Goal: Find contact information: Find contact information

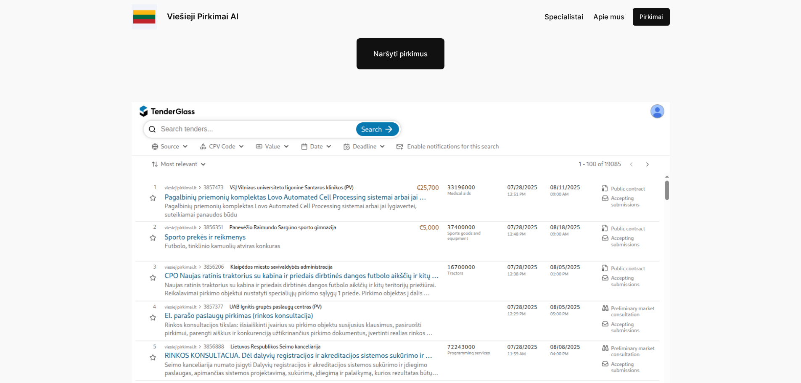
scroll to position [126, 0]
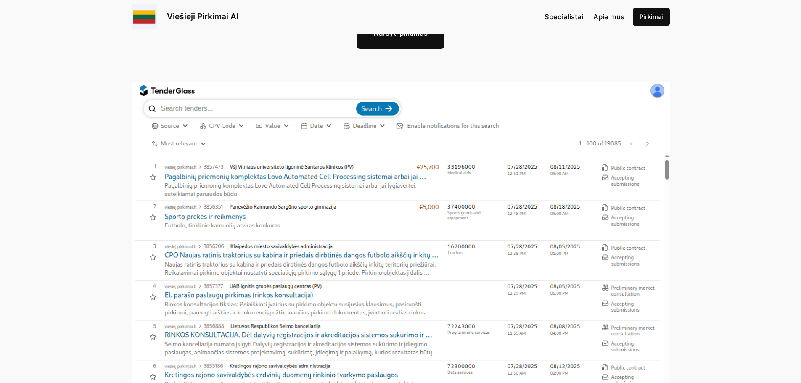
click at [212, 108] on img at bounding box center [401, 240] width 538 height 316
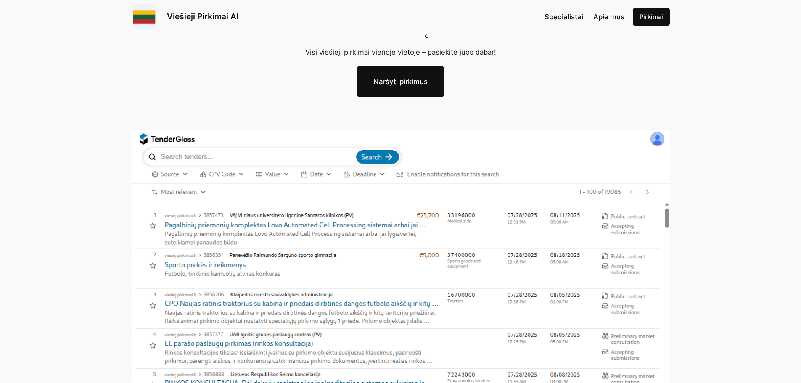
scroll to position [0, 0]
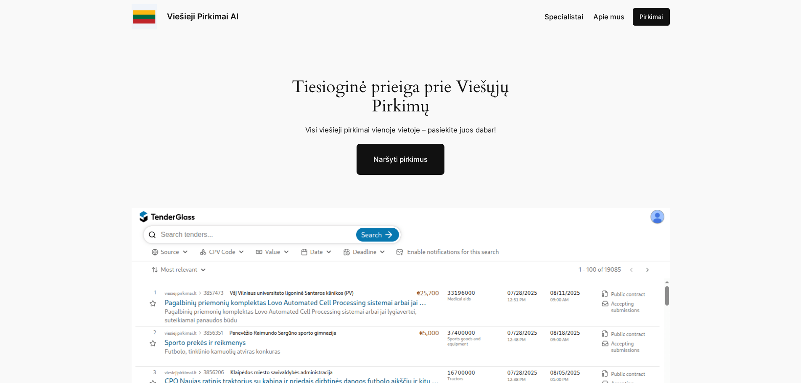
click at [419, 161] on link "Naršyti pirkimus" at bounding box center [401, 159] width 88 height 31
